Goal: Information Seeking & Learning: Check status

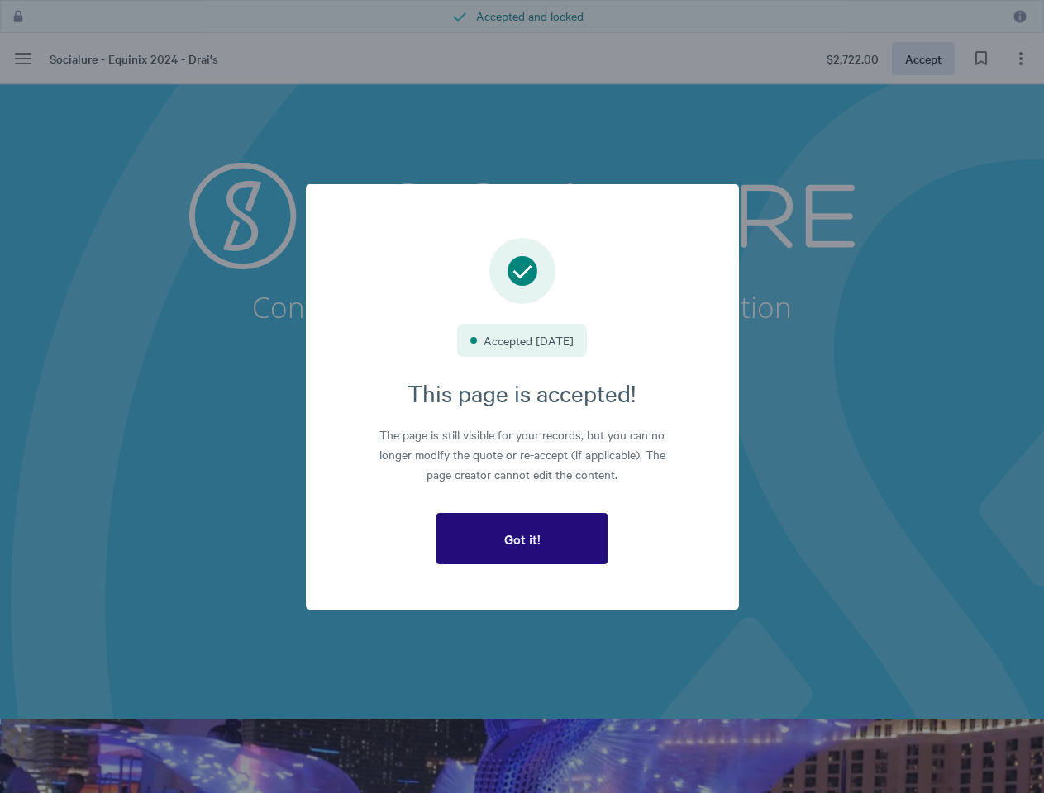
click at [522, 397] on h3 "This page is accepted!" at bounding box center [522, 392] width 342 height 31
click at [521, 539] on span "Got it!" at bounding box center [522, 538] width 36 height 15
